Goal: Information Seeking & Learning: Check status

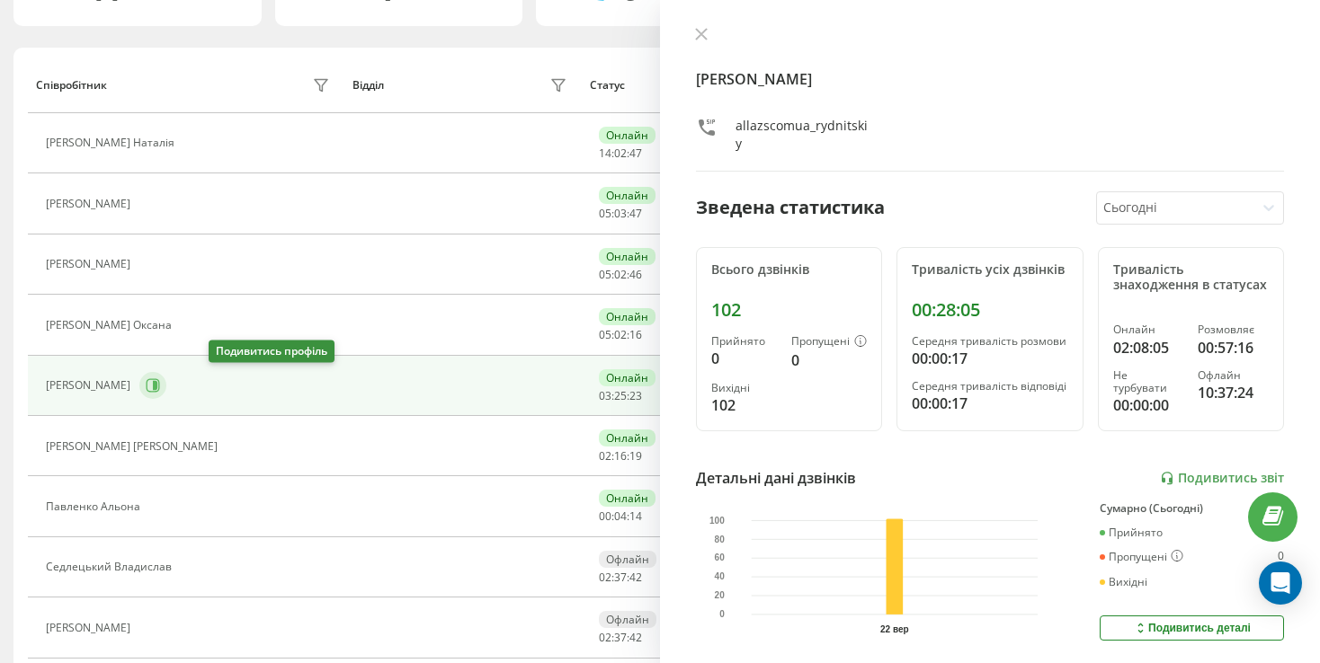
click at [166, 375] on button at bounding box center [152, 385] width 27 height 27
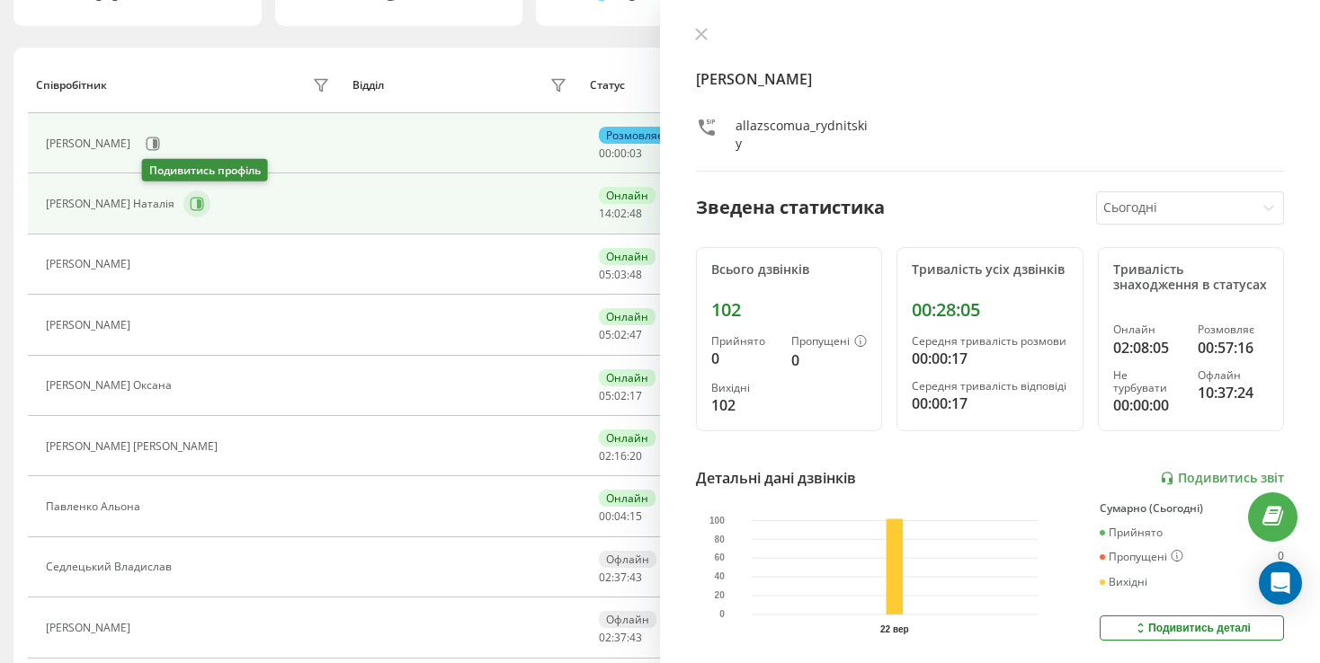
click at [191, 198] on icon at bounding box center [197, 204] width 13 height 13
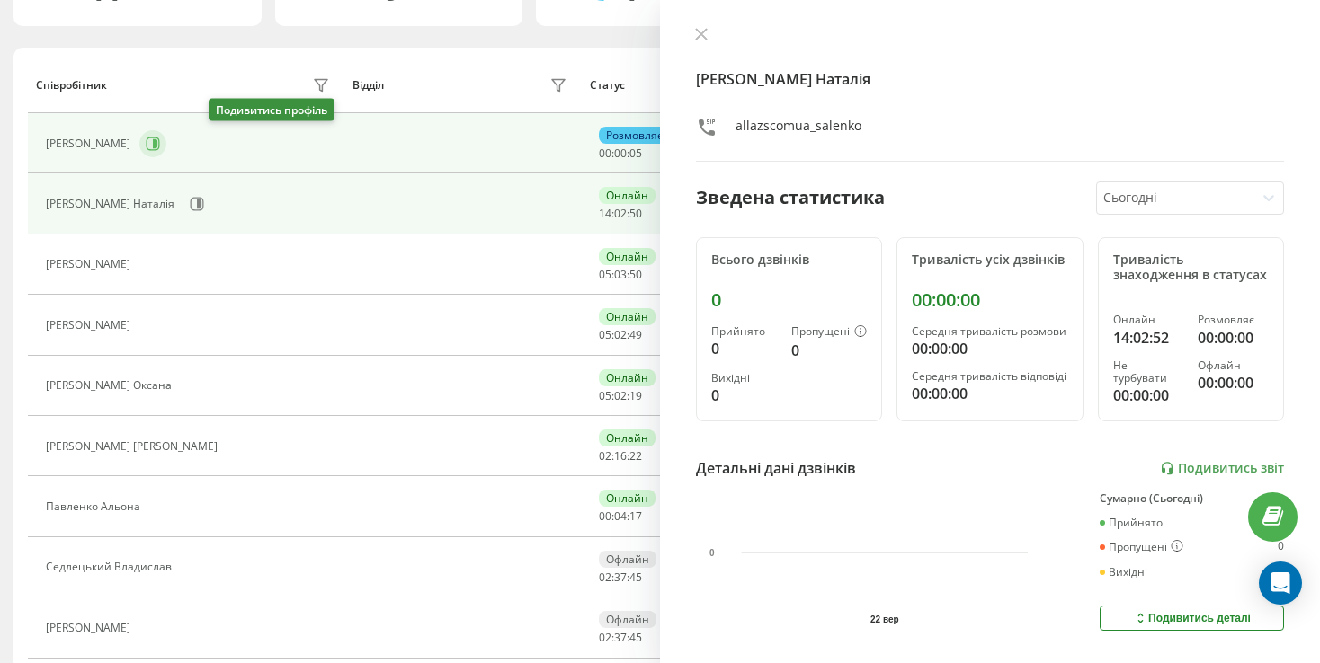
click at [160, 140] on icon at bounding box center [153, 143] width 13 height 13
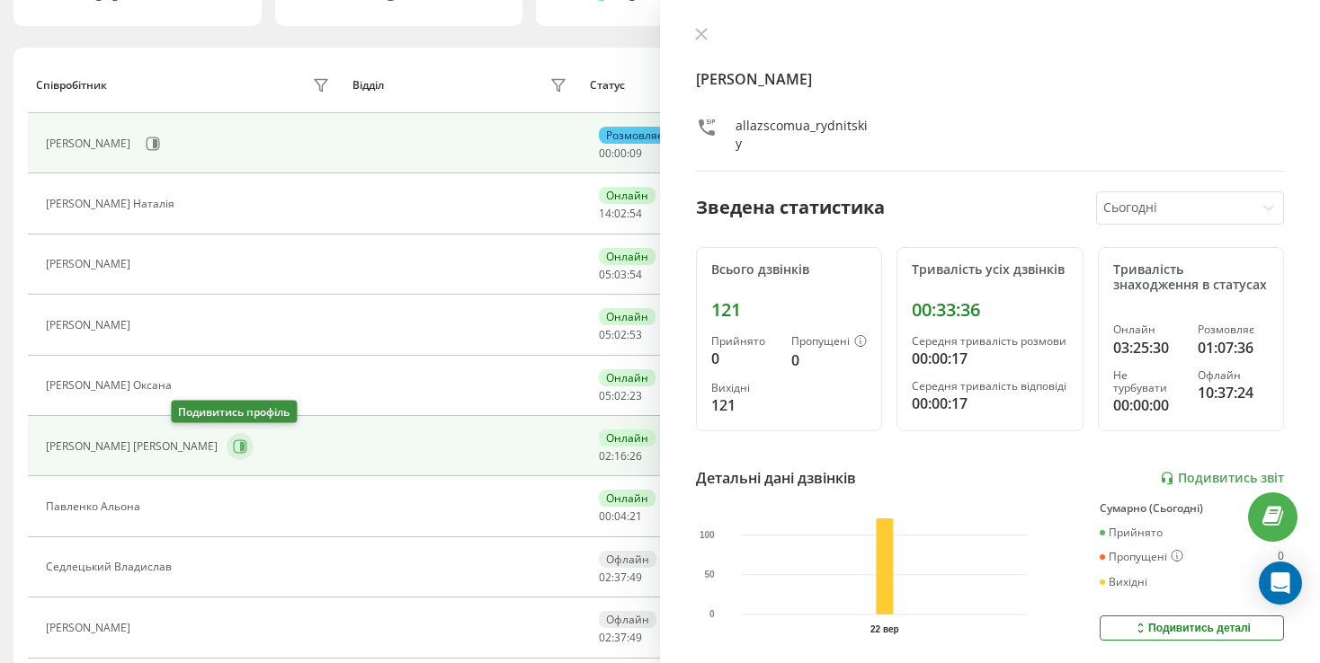
click at [227, 445] on button at bounding box center [240, 446] width 27 height 27
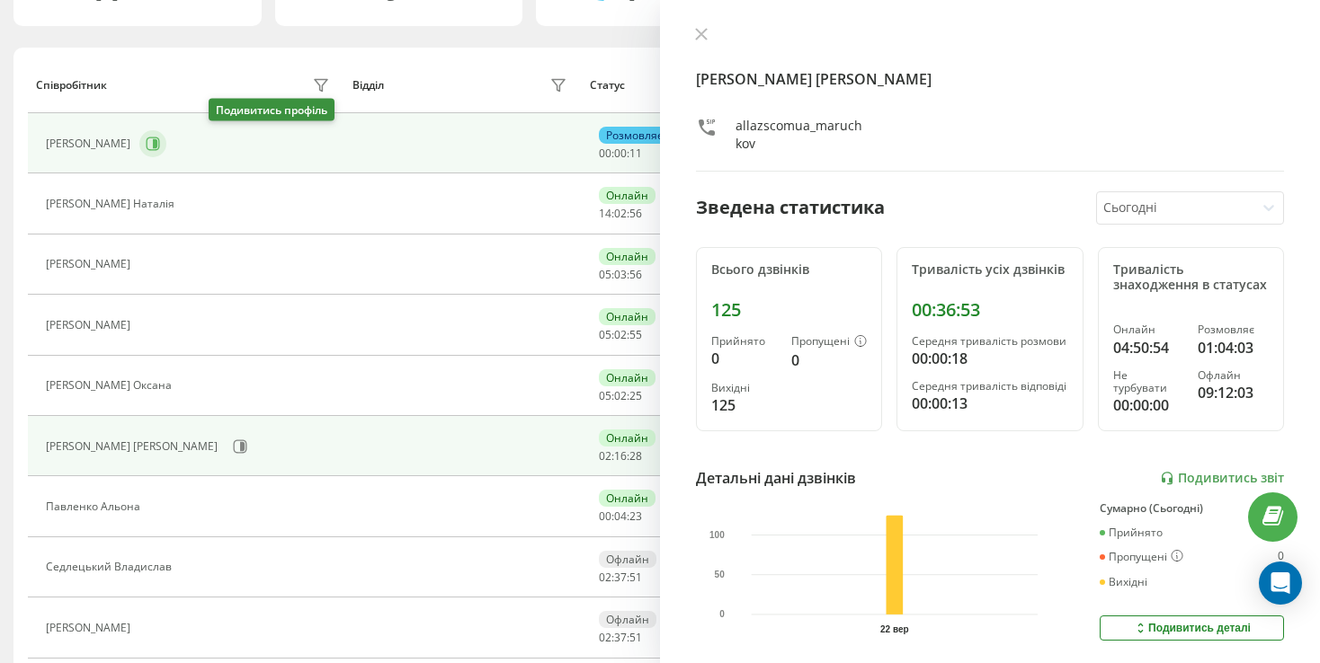
click at [160, 138] on icon at bounding box center [153, 144] width 14 height 14
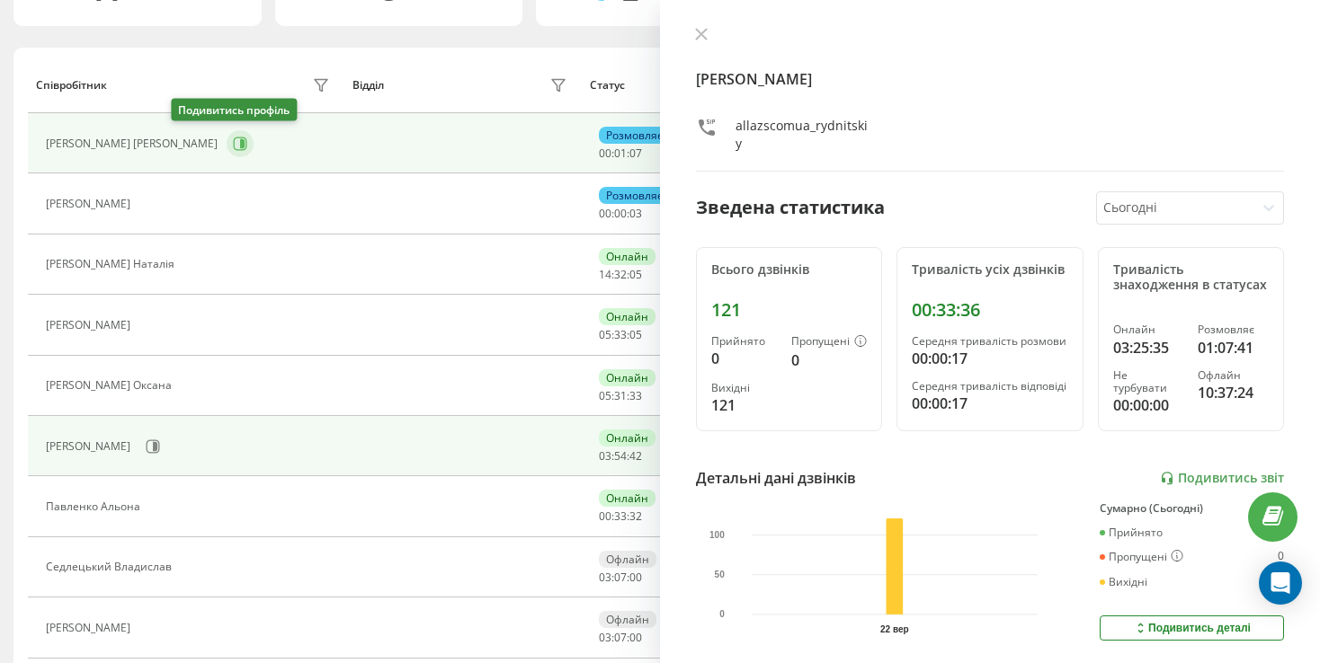
click at [227, 135] on button at bounding box center [240, 143] width 27 height 27
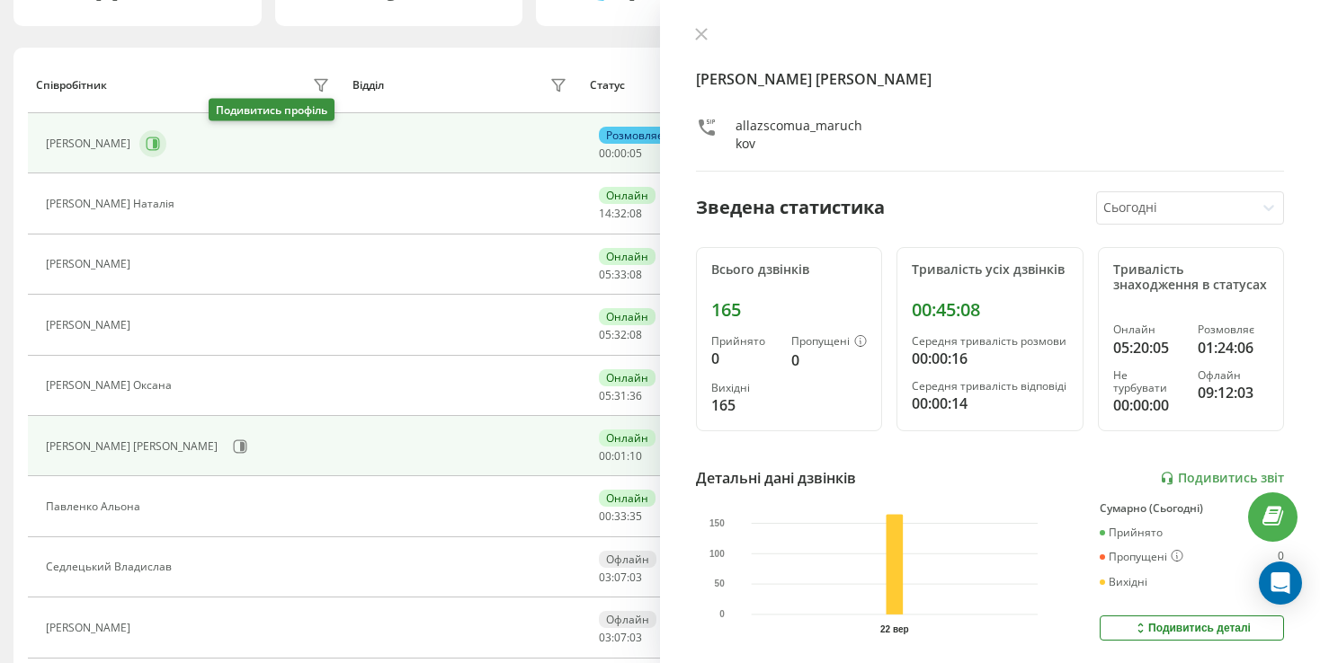
click at [160, 146] on icon at bounding box center [153, 144] width 14 height 14
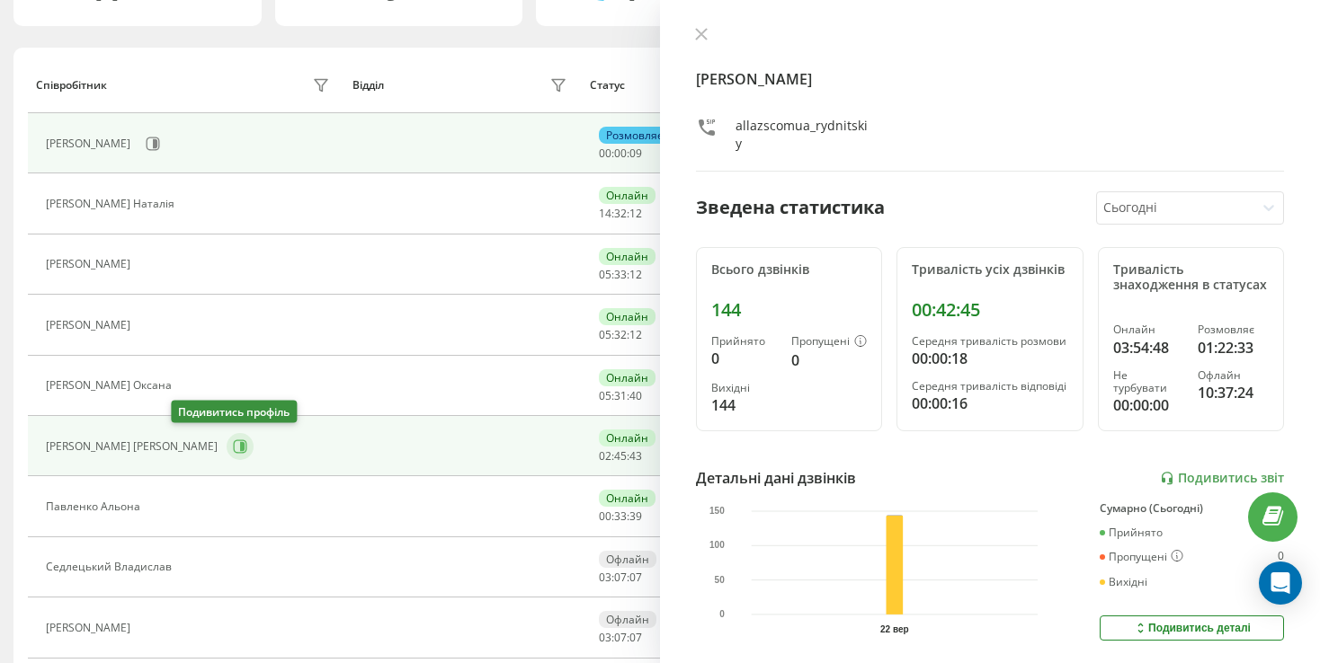
click at [240, 442] on icon at bounding box center [242, 446] width 4 height 9
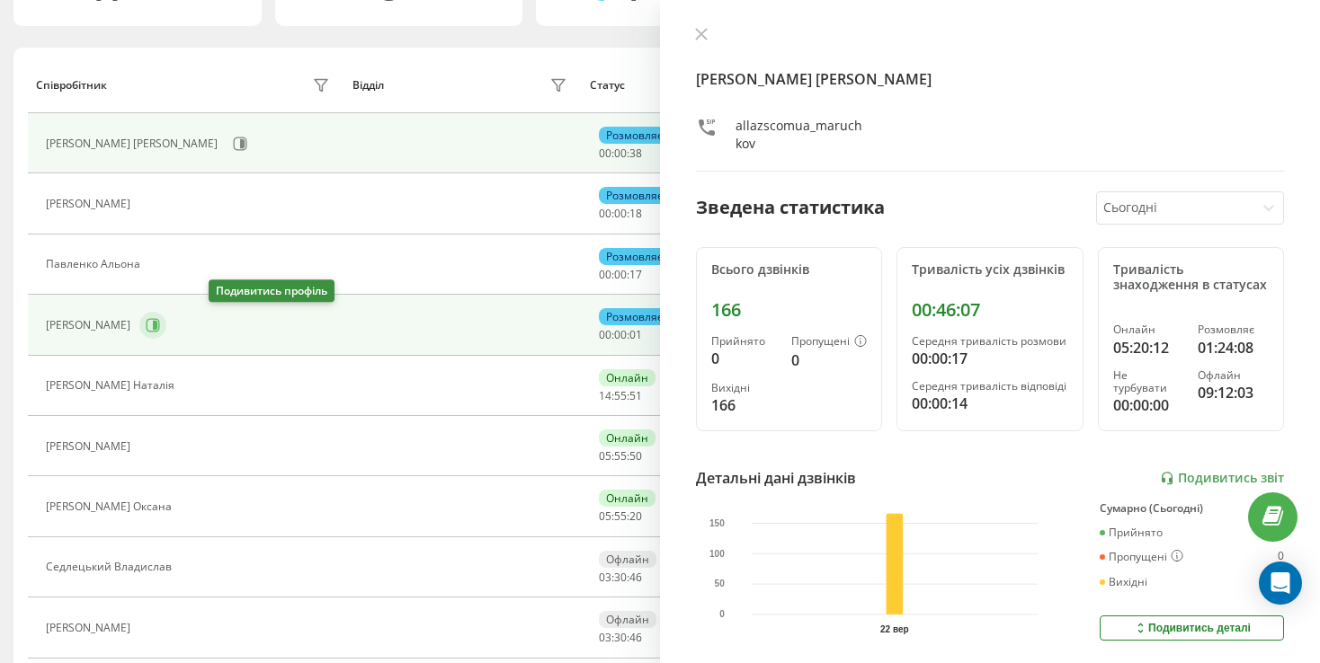
click at [160, 327] on icon at bounding box center [153, 325] width 14 height 14
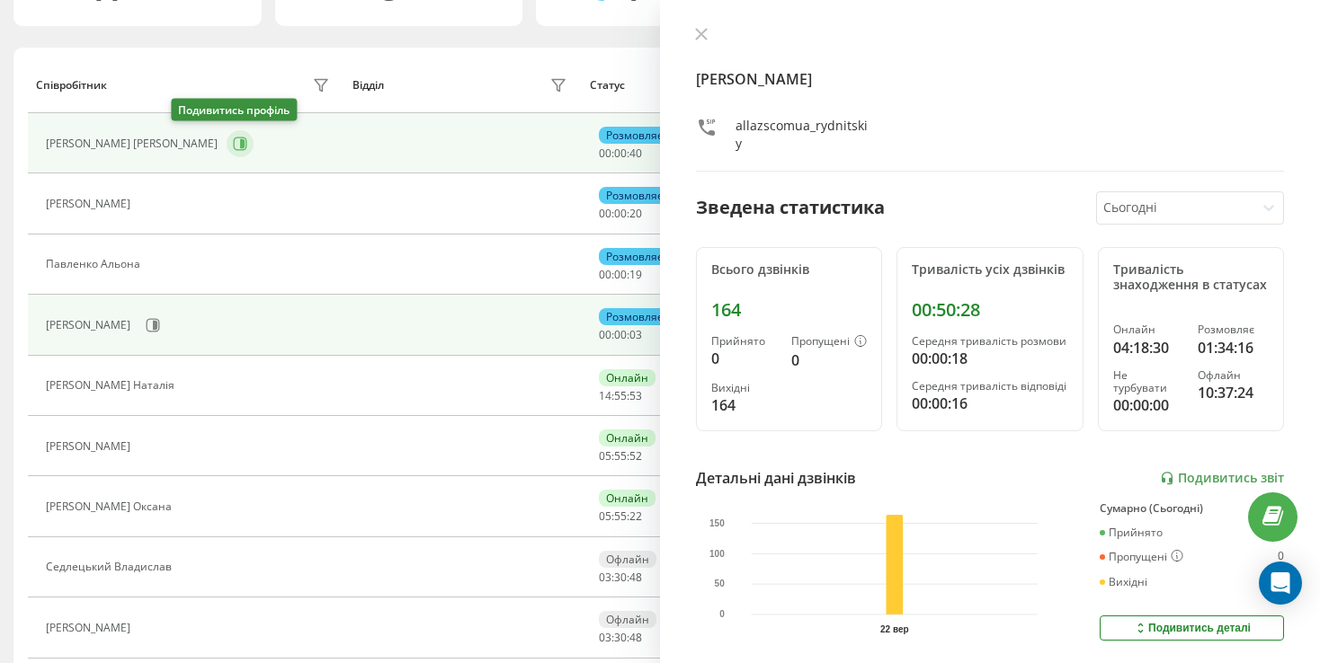
click at [234, 139] on icon at bounding box center [240, 143] width 13 height 13
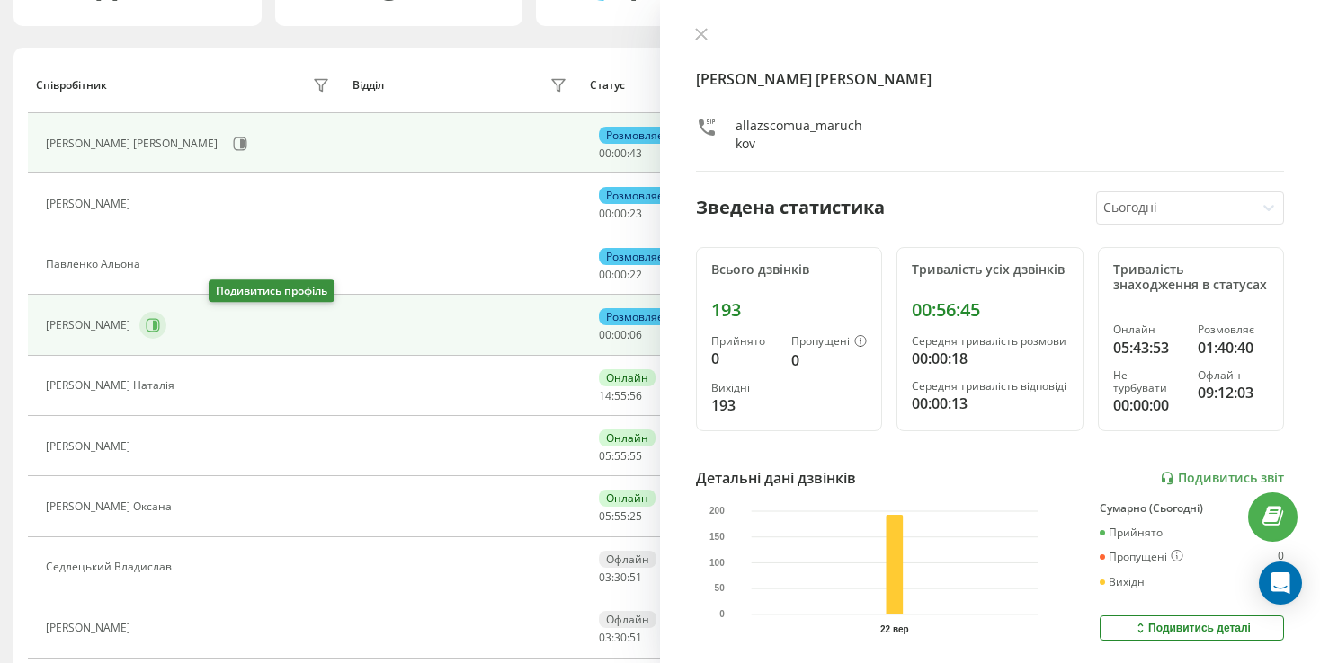
click at [160, 320] on icon at bounding box center [153, 325] width 14 height 14
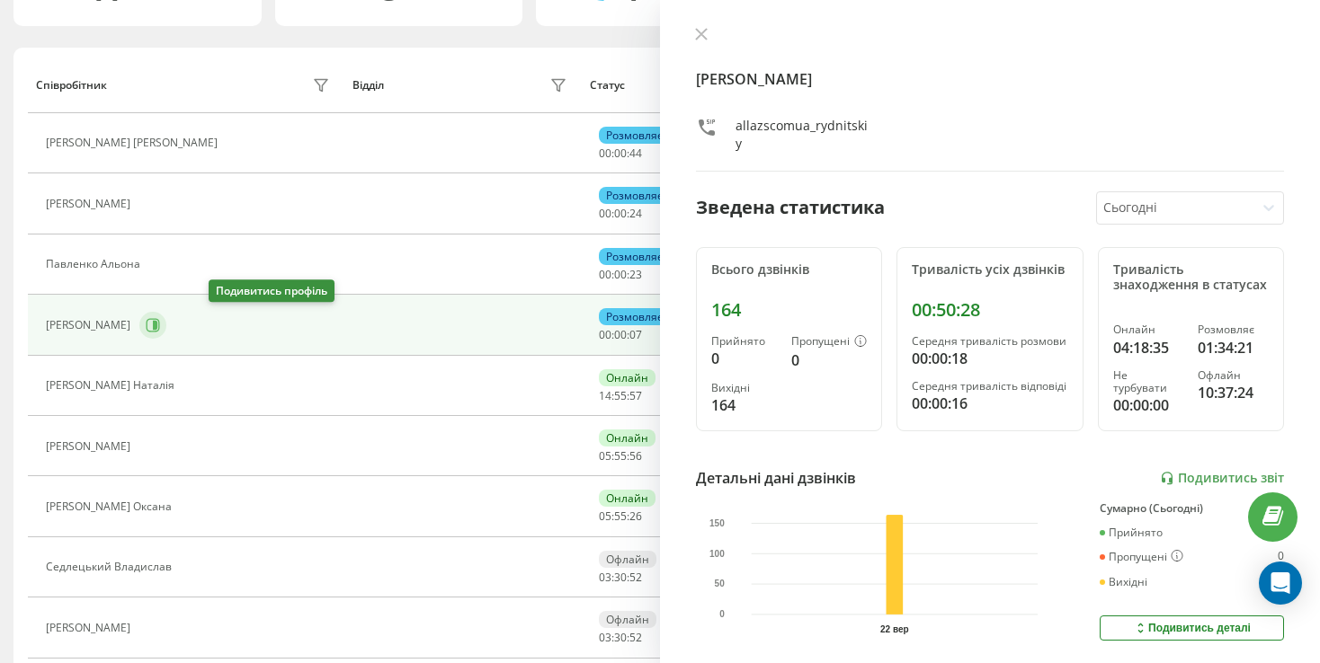
click at [157, 321] on icon at bounding box center [155, 325] width 4 height 9
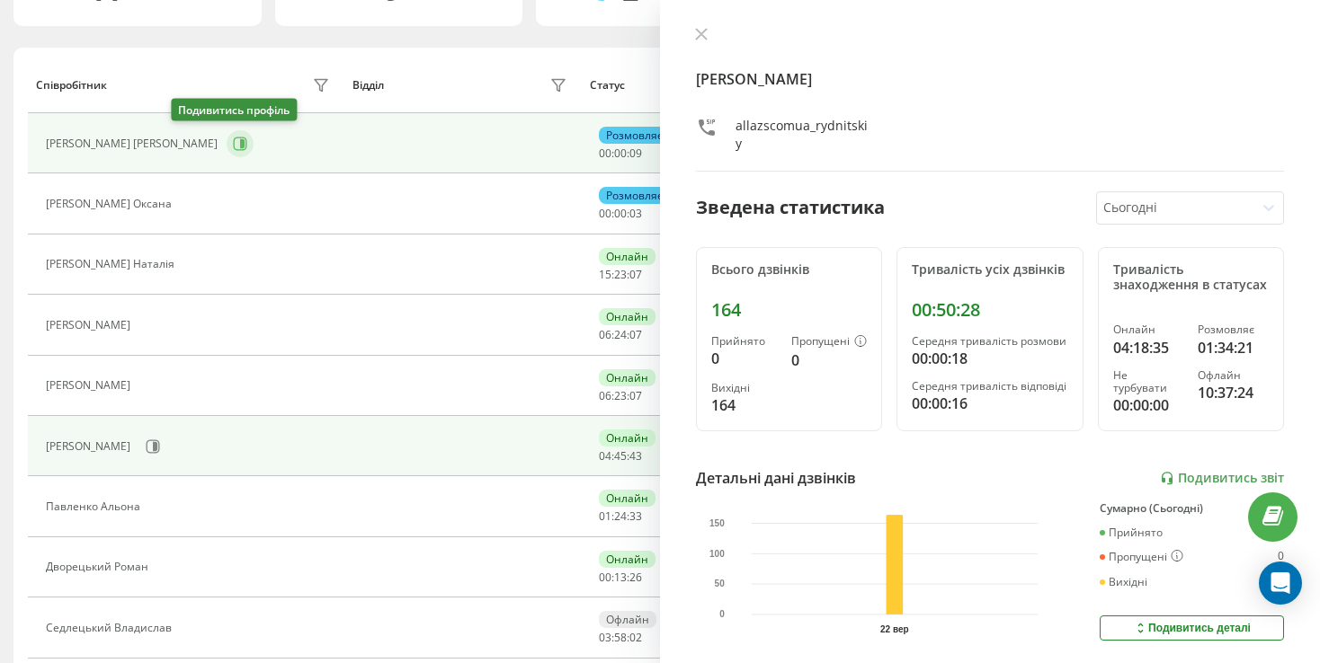
click at [240, 139] on icon at bounding box center [242, 143] width 4 height 9
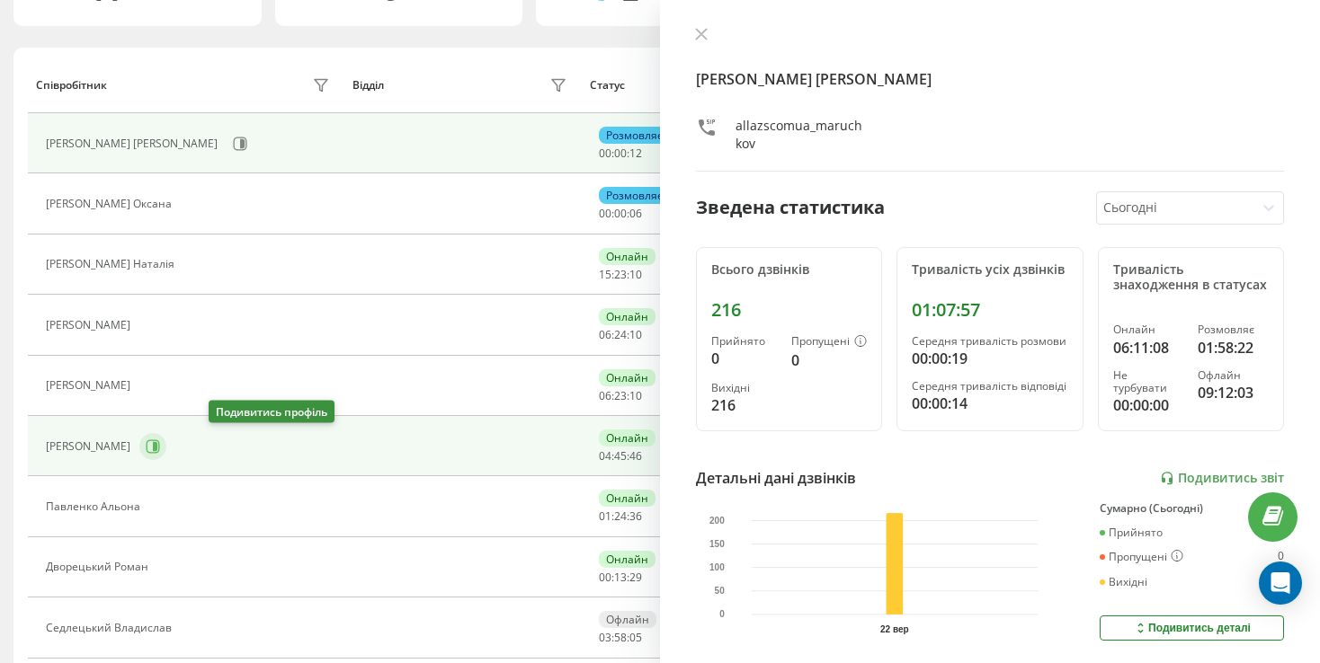
click at [160, 444] on icon at bounding box center [153, 447] width 14 height 14
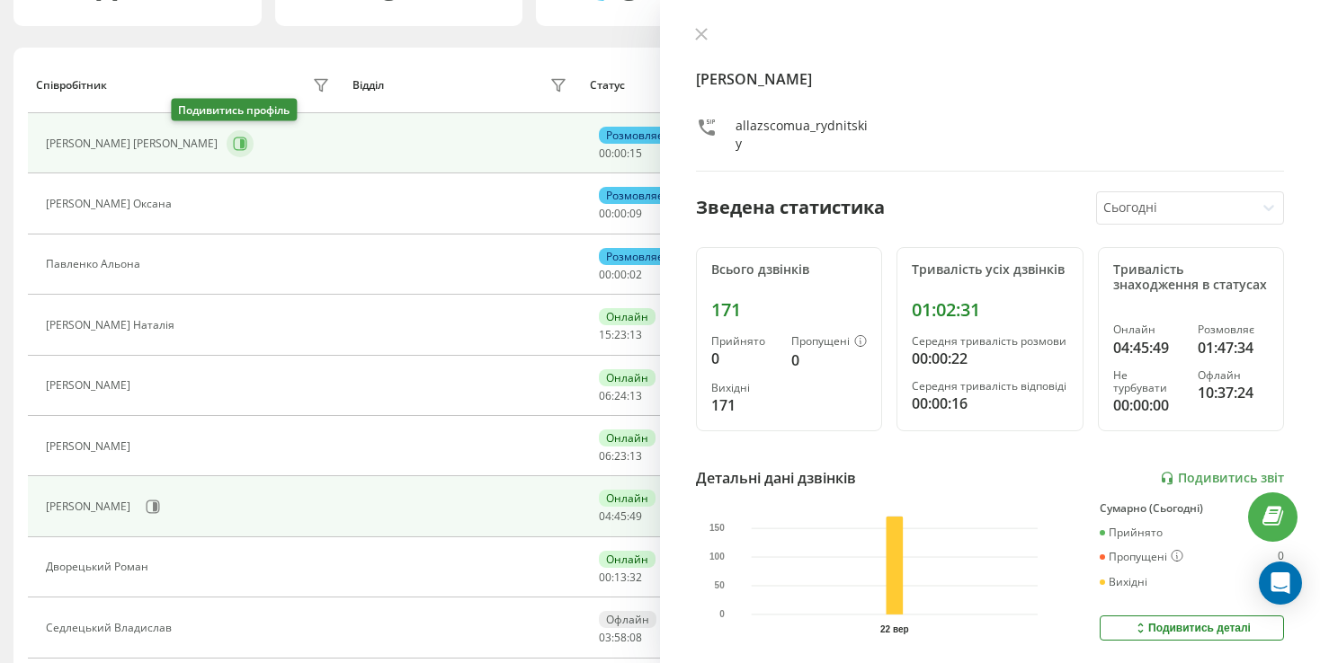
click at [233, 139] on icon at bounding box center [240, 144] width 14 height 14
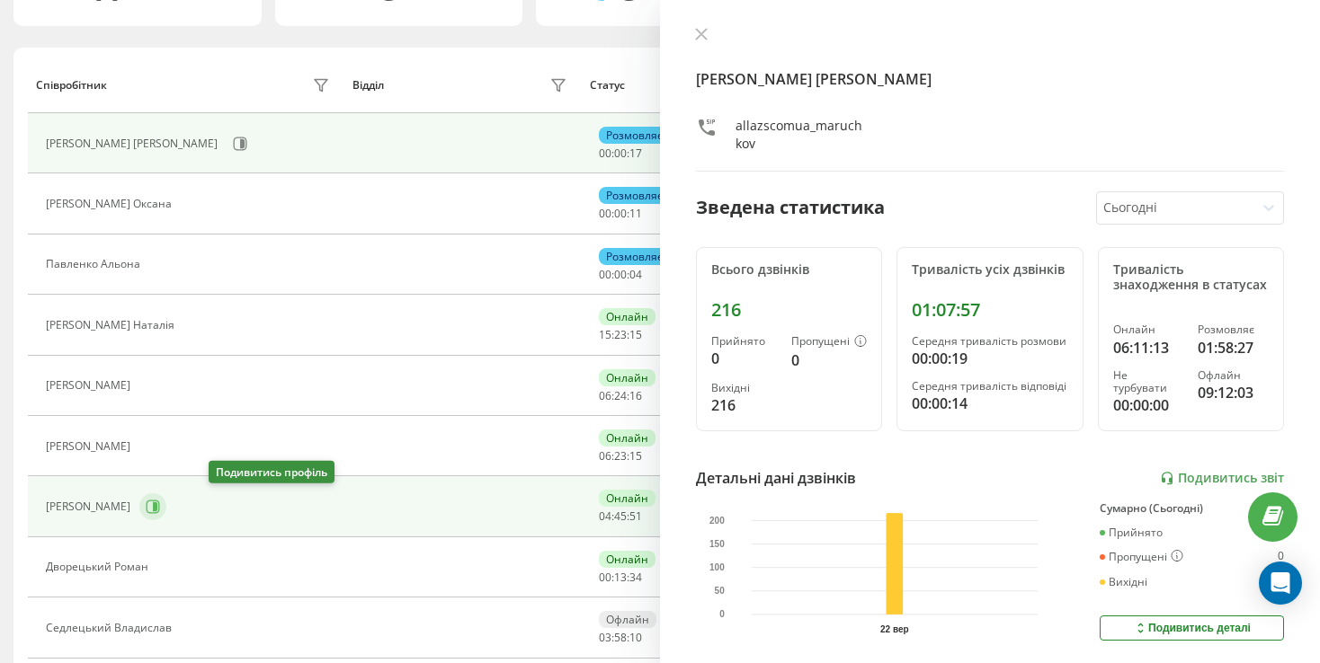
click at [160, 510] on icon at bounding box center [153, 507] width 14 height 14
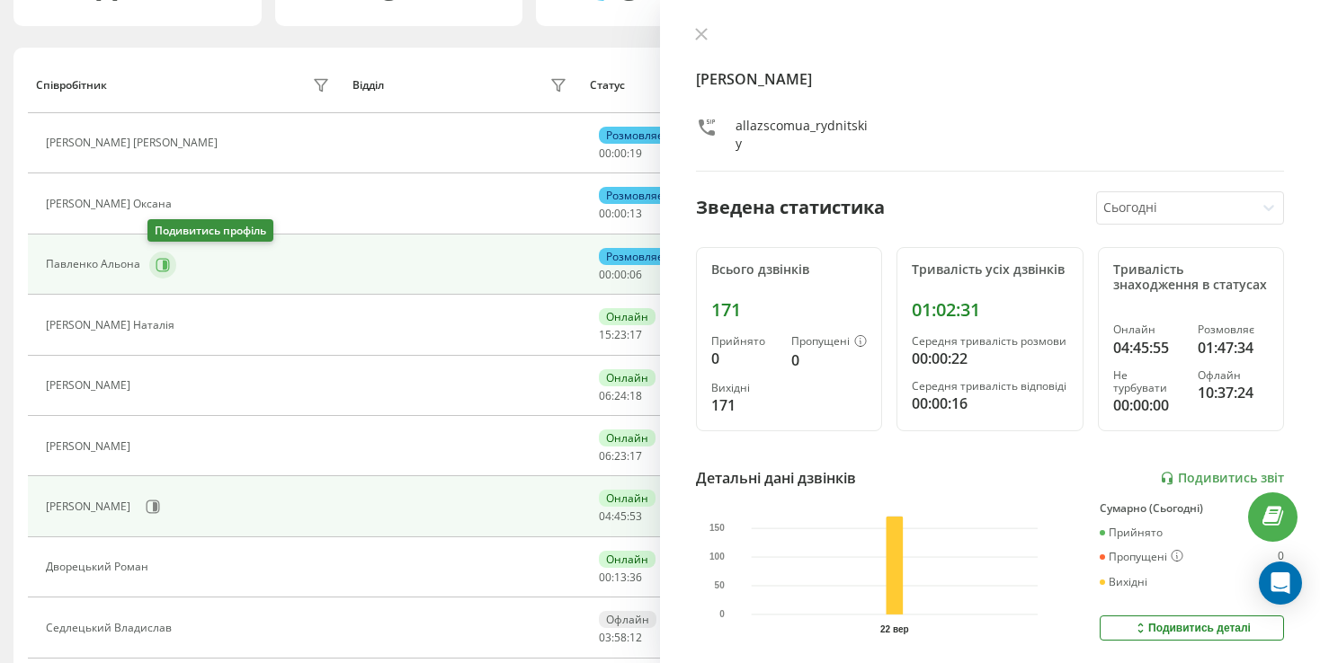
click at [172, 266] on button at bounding box center [162, 265] width 27 height 27
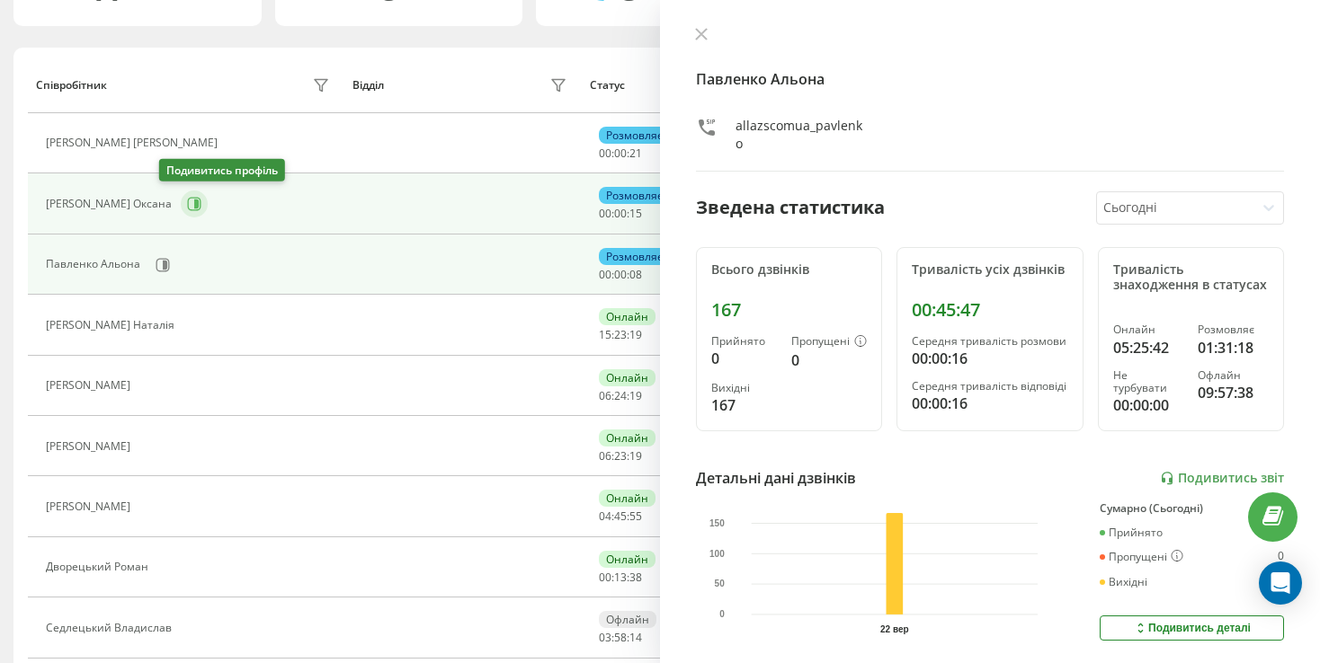
click at [187, 206] on icon at bounding box center [194, 204] width 14 height 14
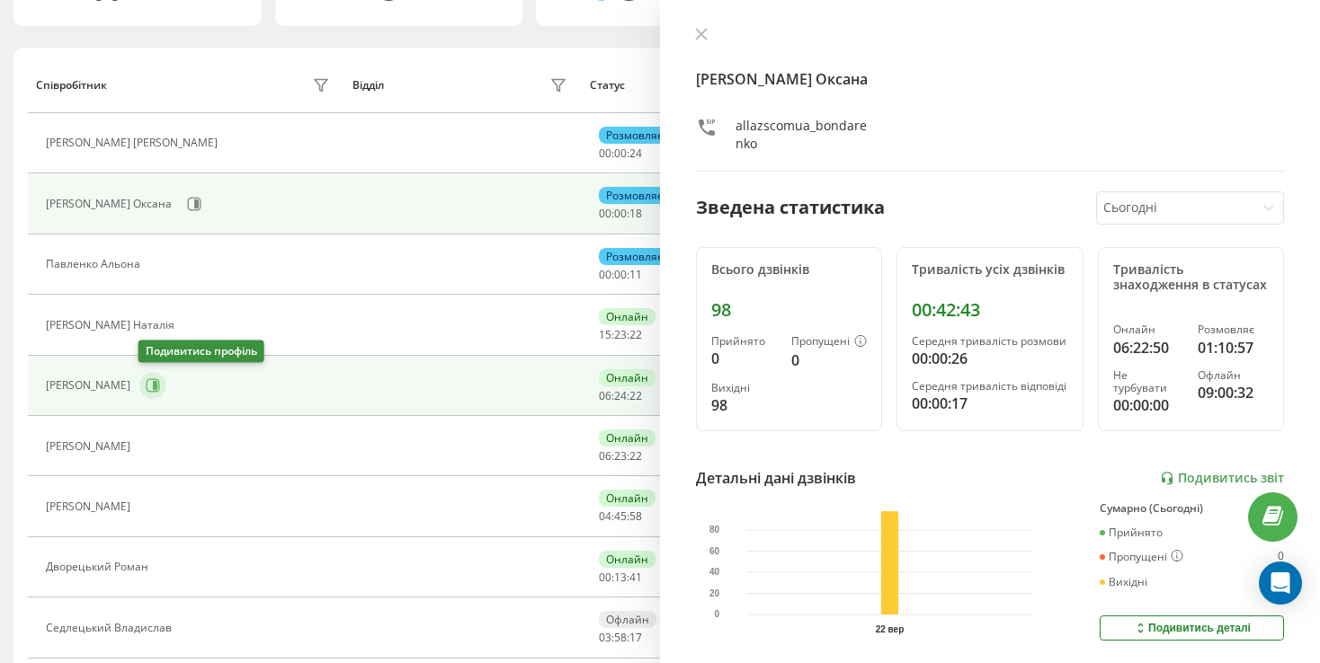
click at [150, 389] on icon at bounding box center [153, 385] width 13 height 13
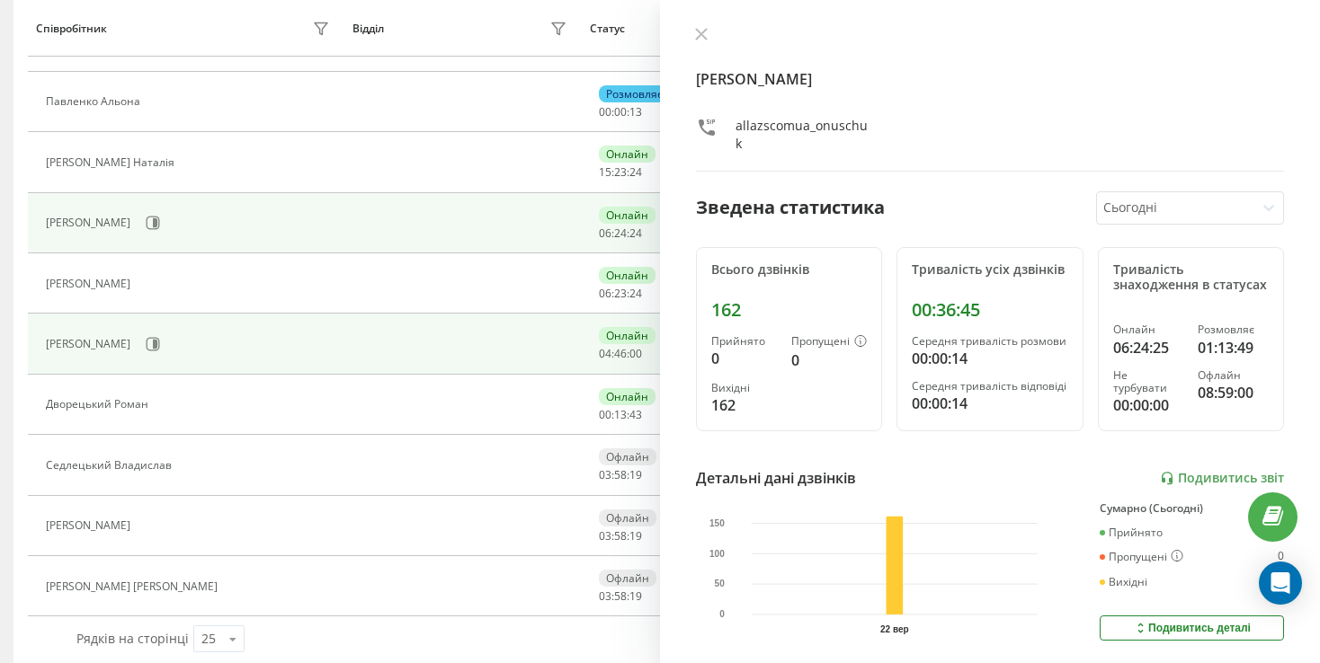
scroll to position [352, 0]
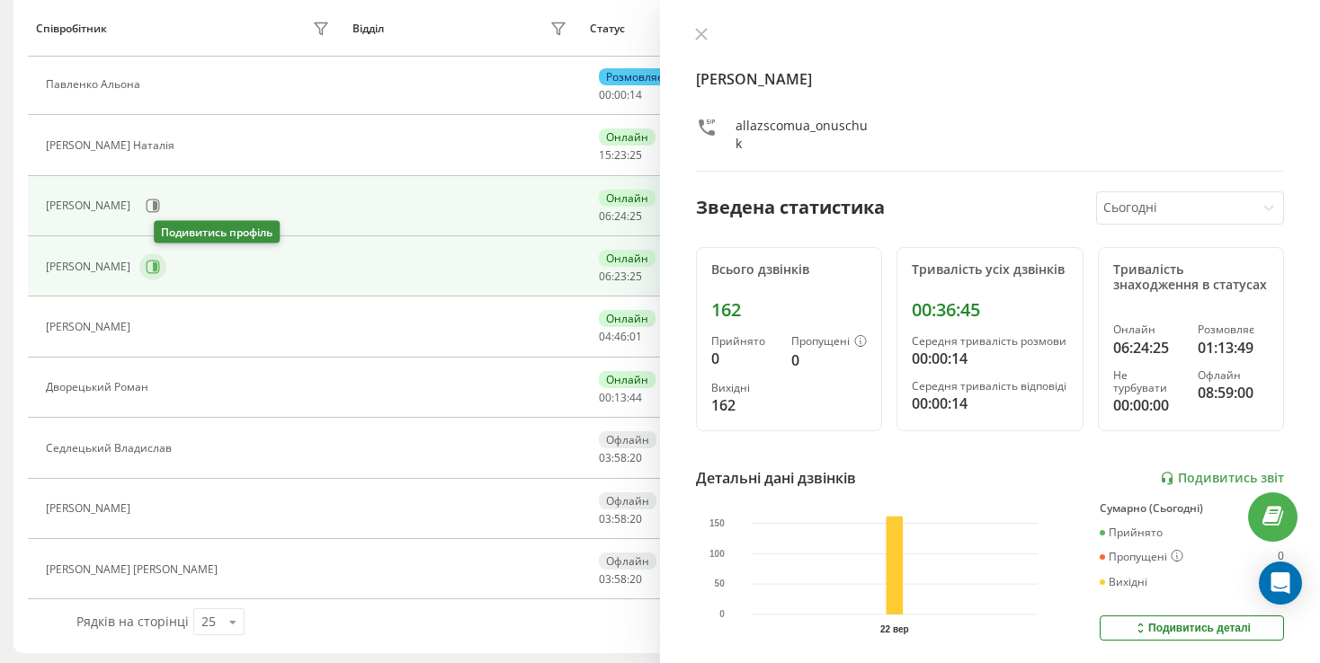
click at [160, 261] on icon at bounding box center [153, 267] width 14 height 14
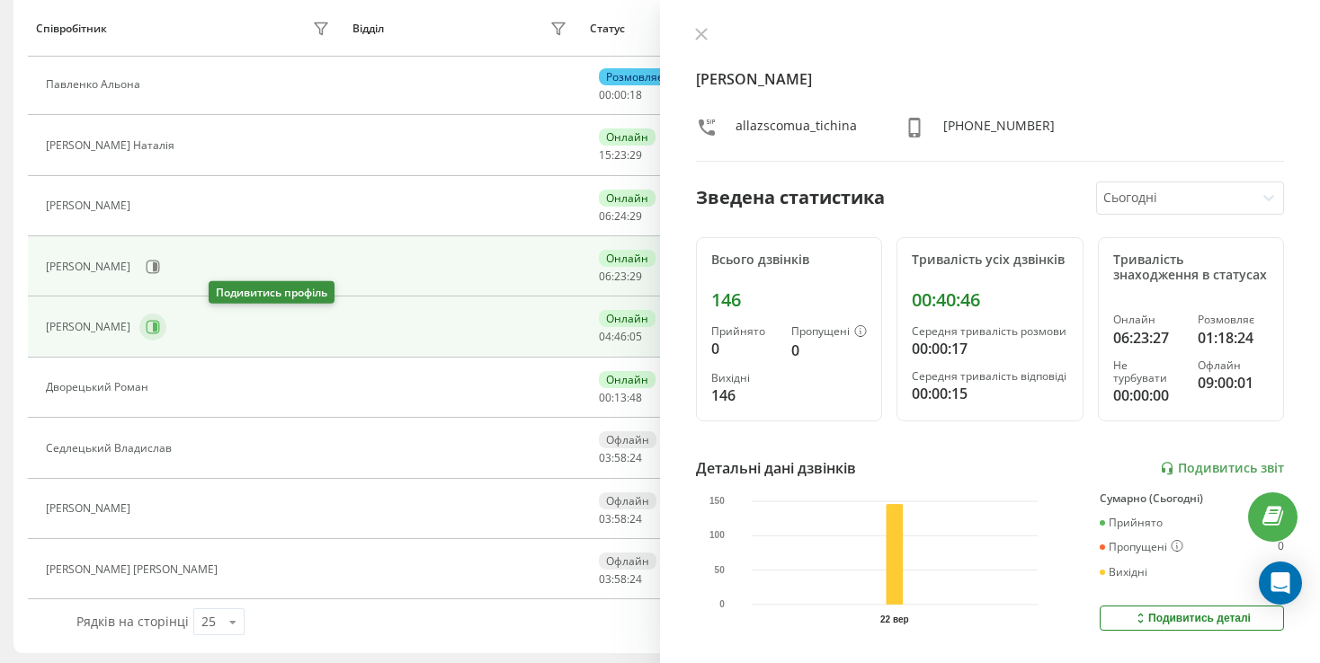
click at [157, 323] on icon at bounding box center [155, 327] width 4 height 9
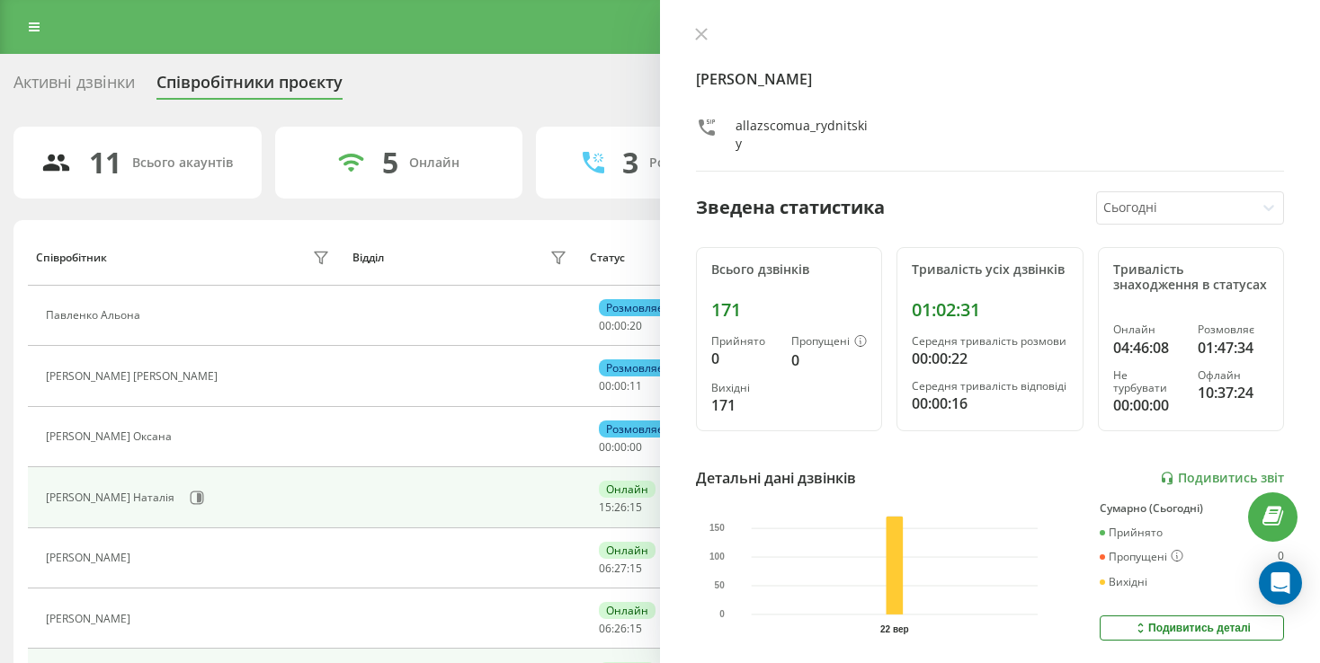
scroll to position [180, 0]
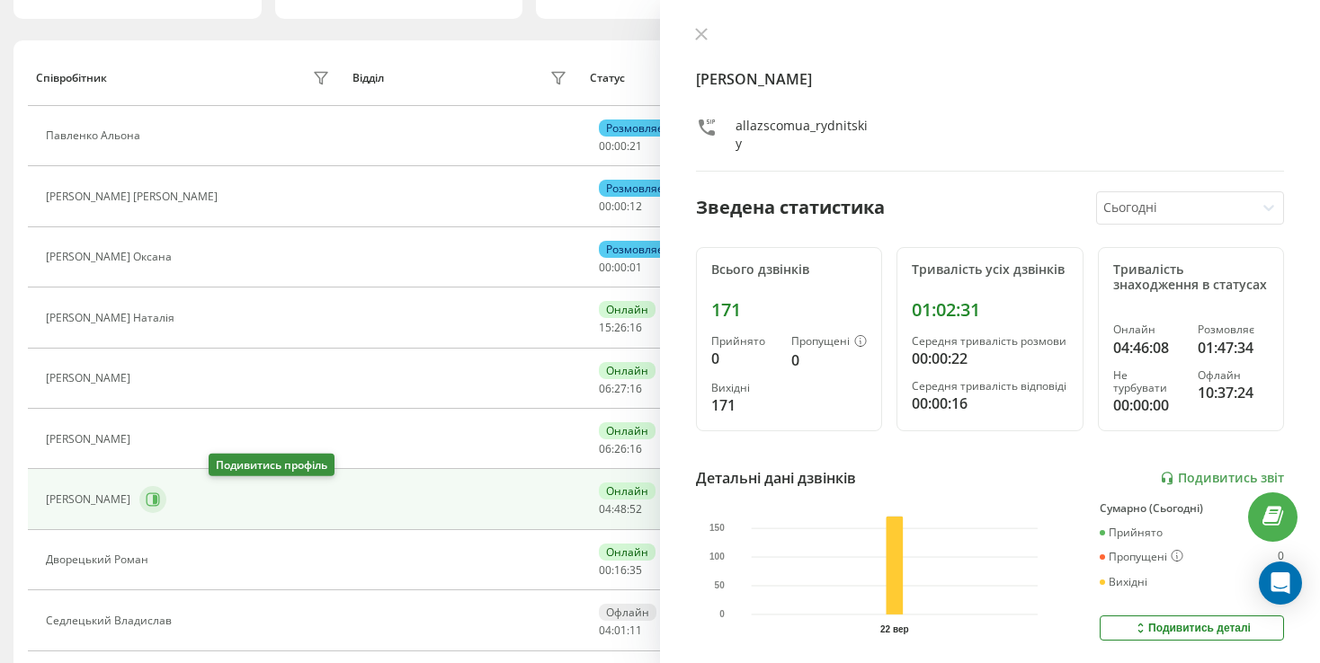
click at [157, 495] on icon at bounding box center [155, 499] width 4 height 9
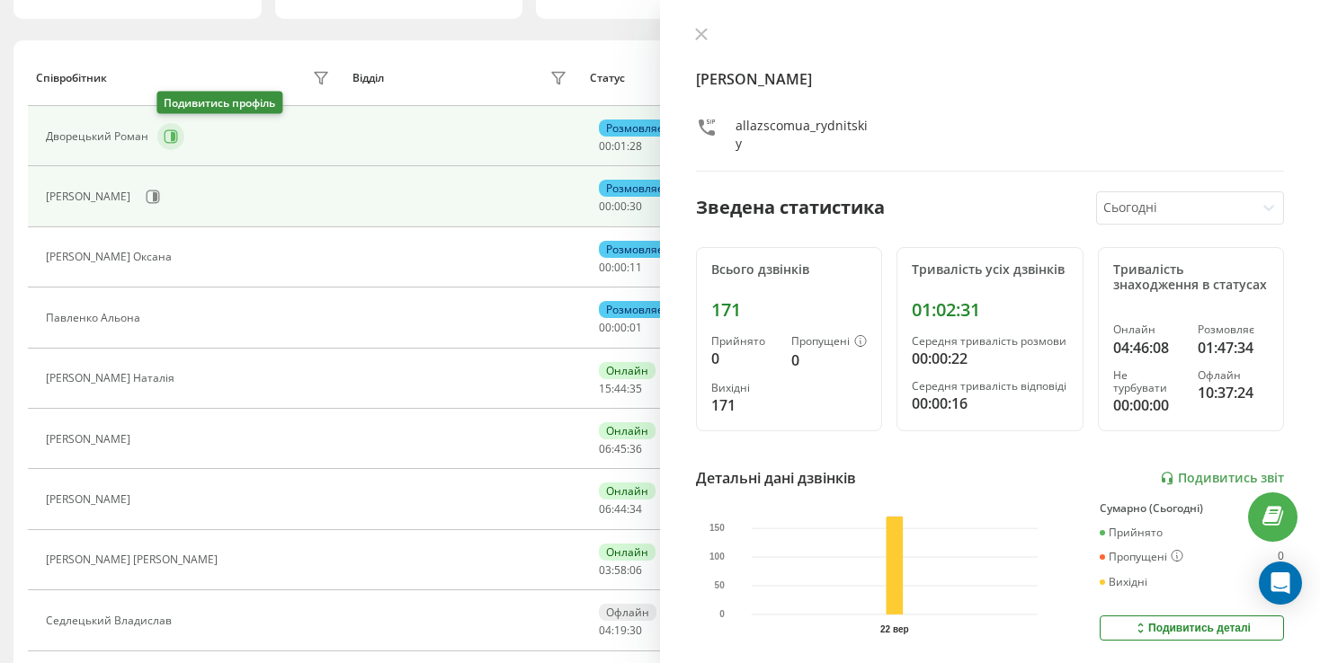
click at [167, 145] on button at bounding box center [170, 136] width 27 height 27
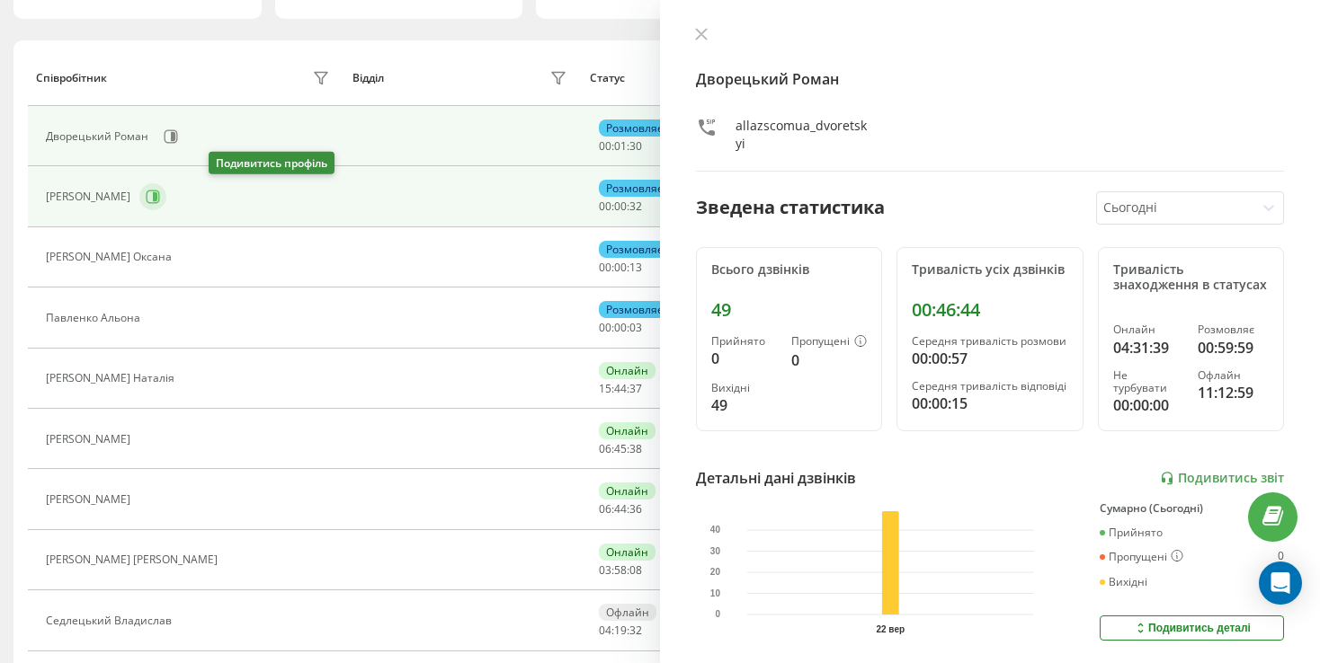
click at [160, 198] on icon at bounding box center [153, 197] width 14 height 14
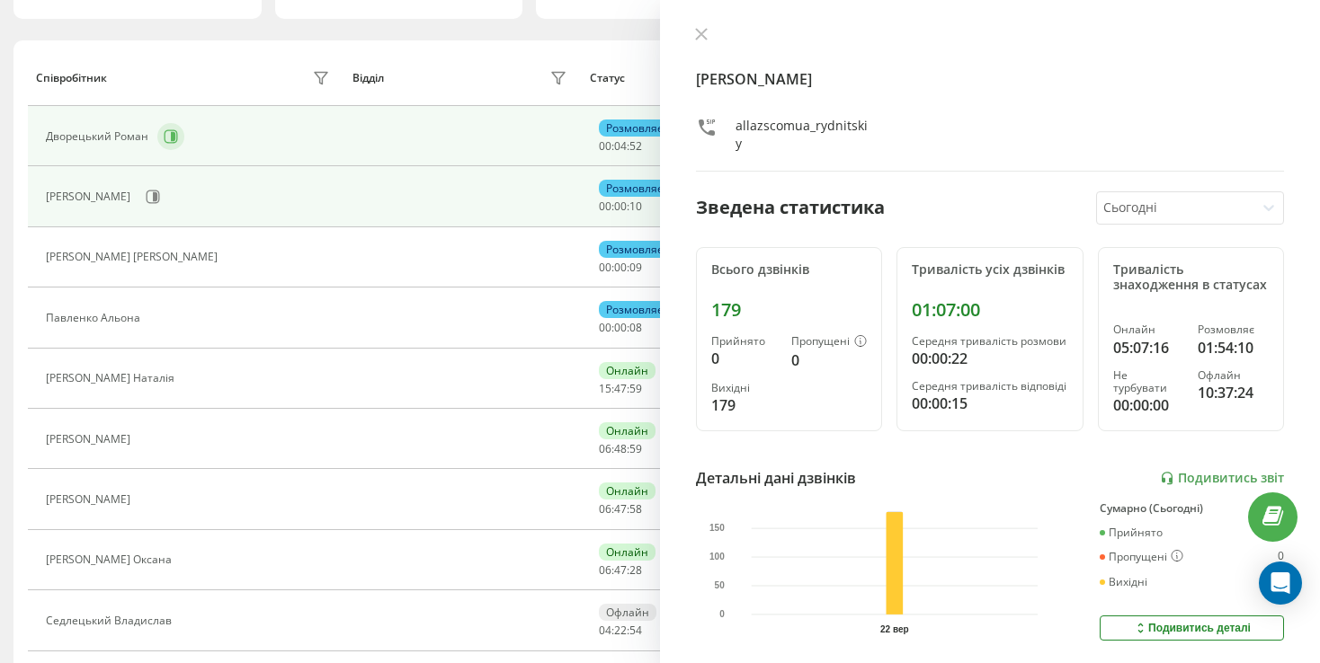
click at [172, 138] on icon at bounding box center [173, 136] width 4 height 9
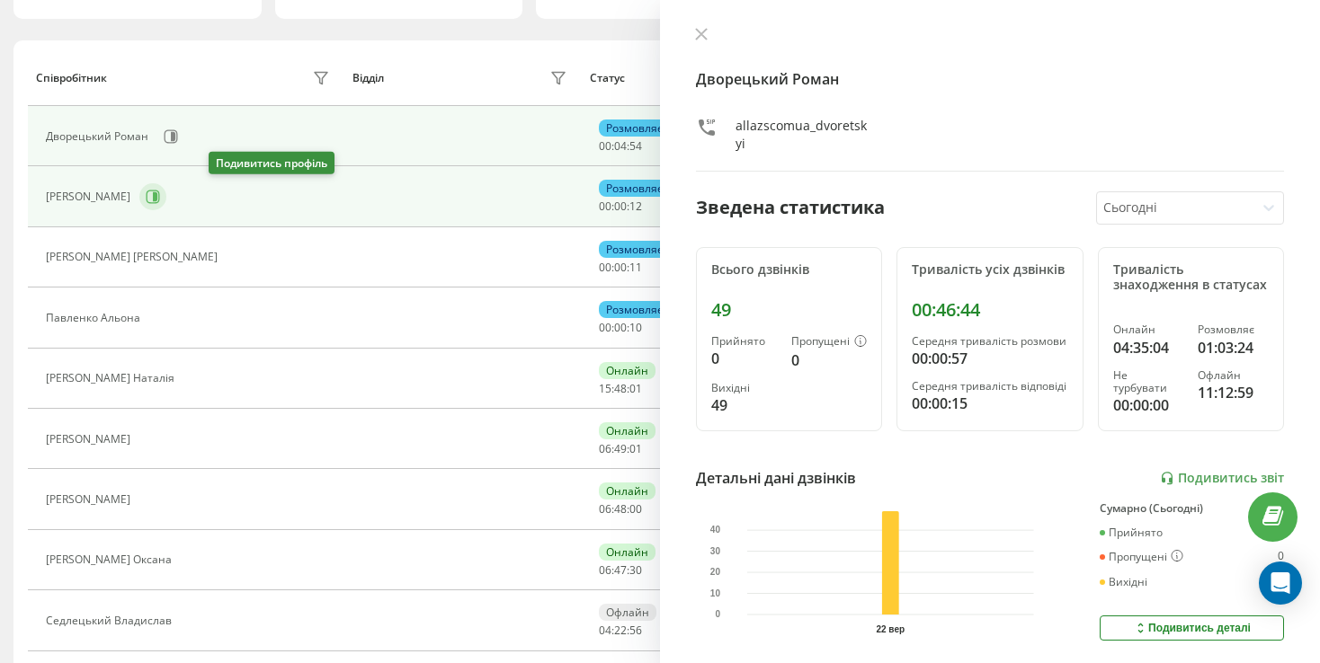
click at [160, 191] on icon at bounding box center [153, 197] width 14 height 14
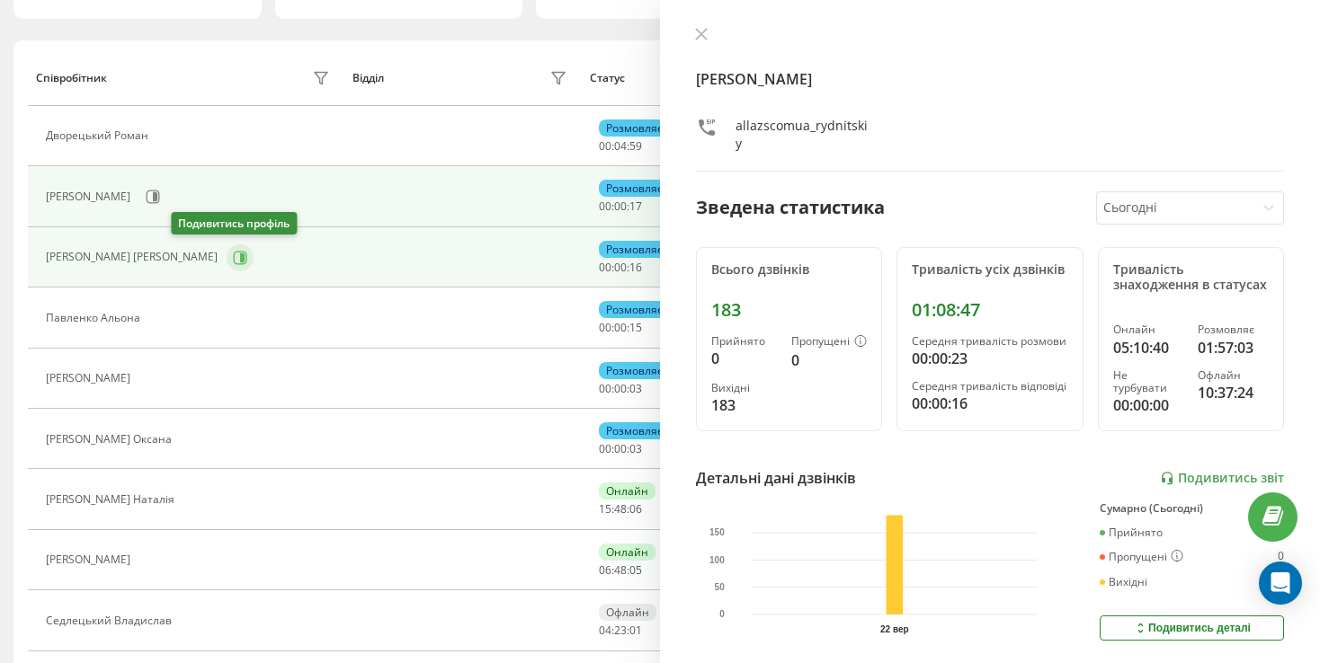
click at [227, 245] on button at bounding box center [240, 258] width 27 height 27
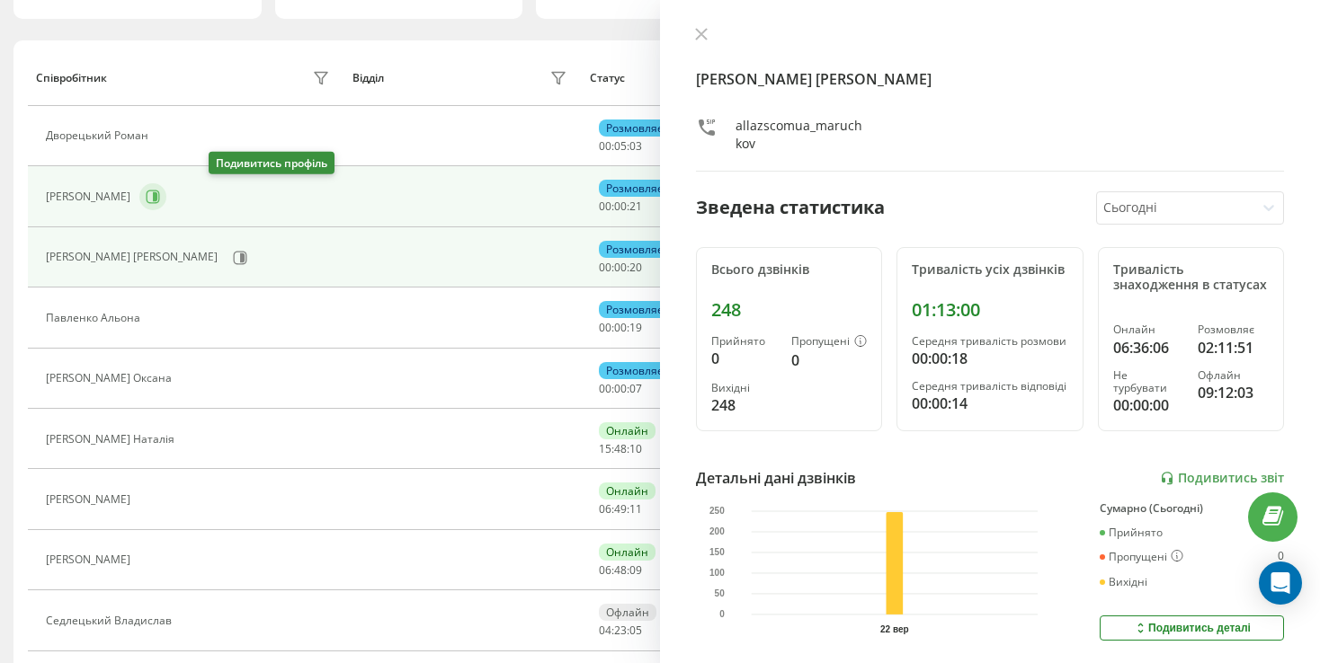
click at [166, 195] on button at bounding box center [152, 196] width 27 height 27
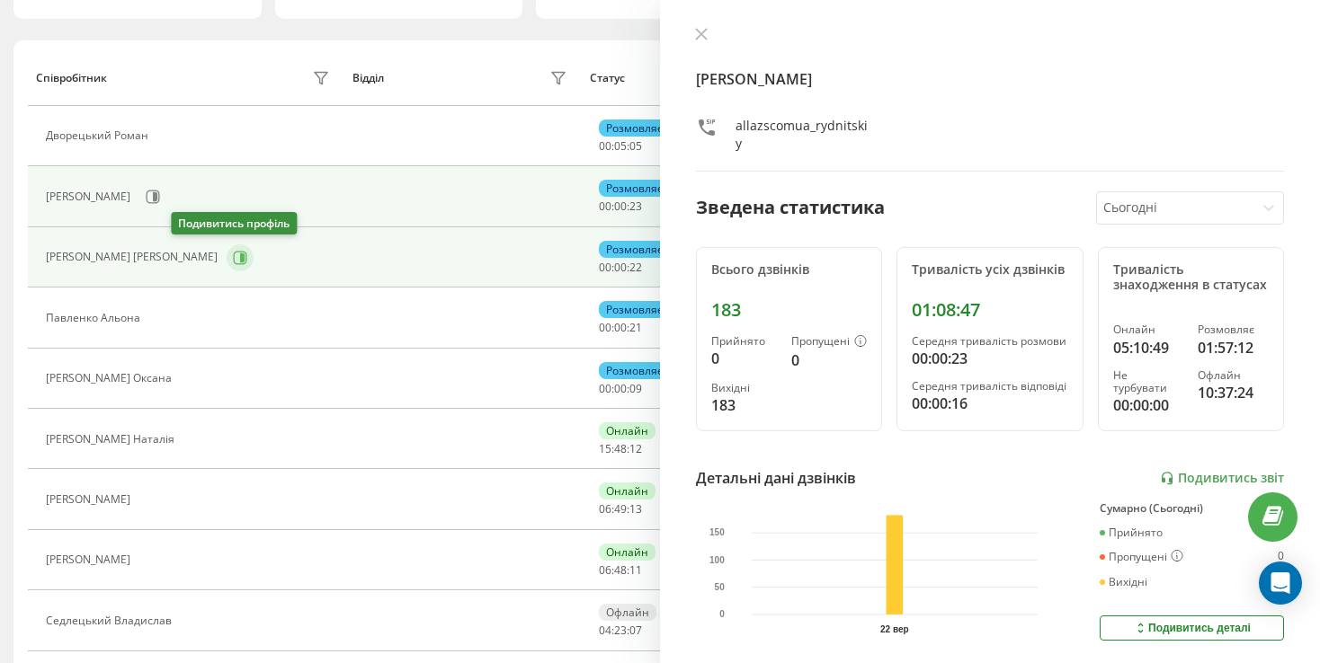
click at [233, 254] on icon at bounding box center [240, 258] width 14 height 14
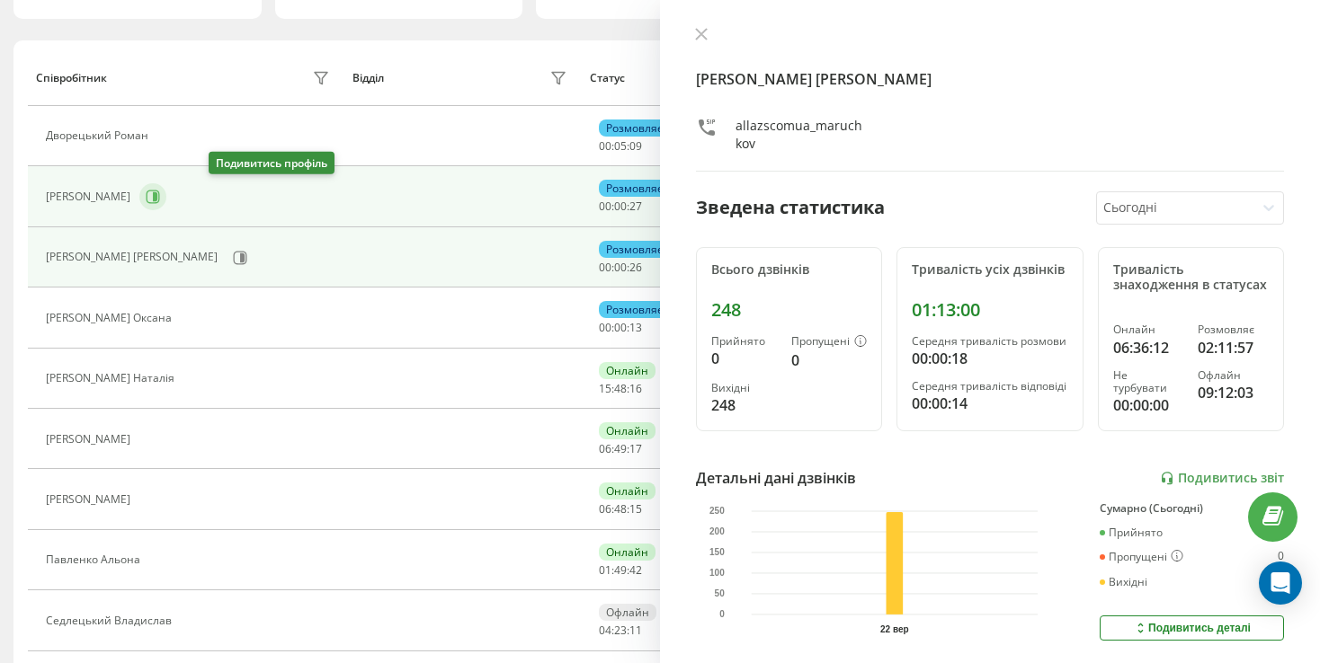
click at [157, 194] on icon at bounding box center [155, 196] width 4 height 9
